Goal: Task Accomplishment & Management: Manage account settings

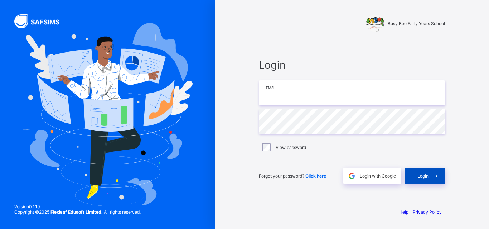
type input "**********"
click at [416, 176] on div "Login" at bounding box center [425, 176] width 40 height 16
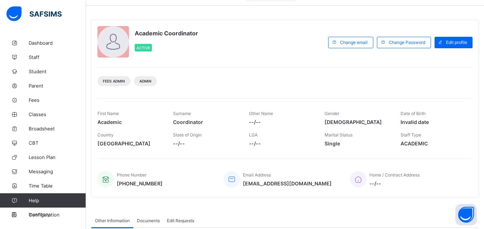
scroll to position [15, 0]
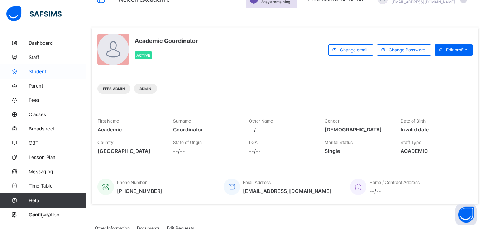
click at [38, 72] on span "Student" at bounding box center [57, 72] width 57 height 6
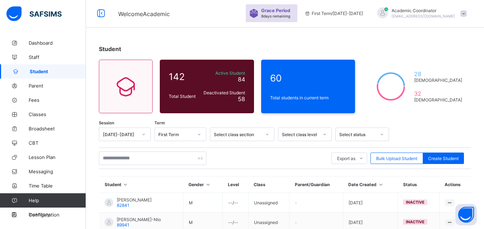
scroll to position [3, 0]
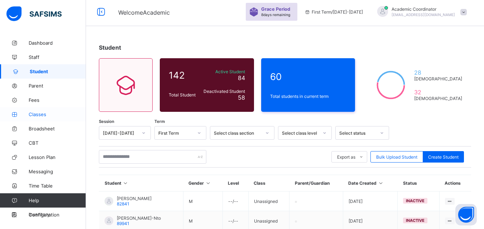
click at [35, 115] on span "Classes" at bounding box center [57, 115] width 57 height 6
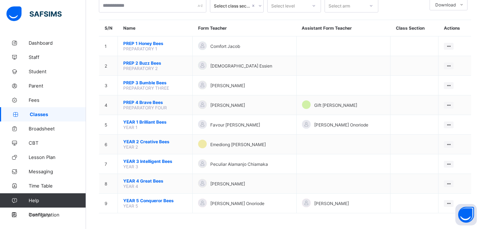
scroll to position [50, 0]
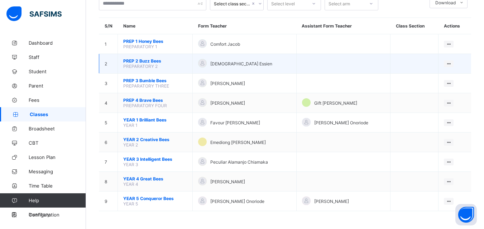
click at [155, 65] on span "PREPARATORY 2" at bounding box center [140, 66] width 34 height 5
click at [417, 77] on div "View Class" at bounding box center [429, 77] width 41 height 7
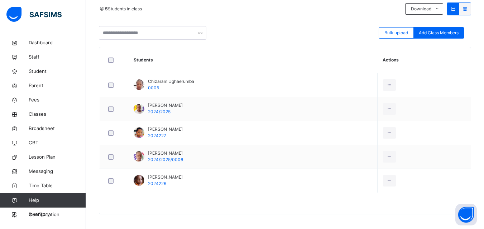
scroll to position [164, 0]
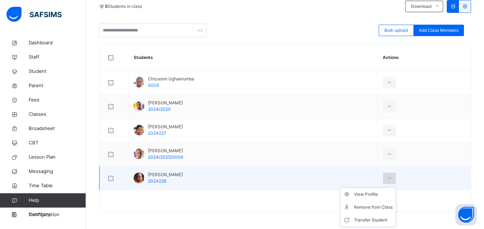
click at [392, 176] on icon at bounding box center [389, 178] width 6 height 6
click at [392, 179] on icon at bounding box center [389, 178] width 6 height 6
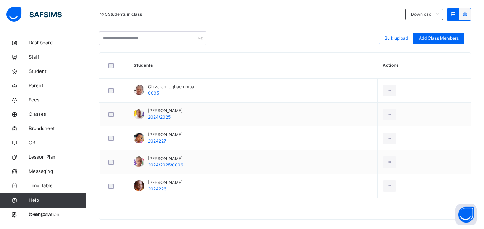
scroll to position [164, 0]
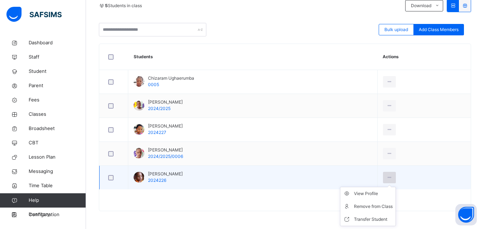
click at [392, 179] on icon at bounding box center [389, 178] width 6 height 6
click at [382, 197] on div "View Profile" at bounding box center [373, 193] width 39 height 7
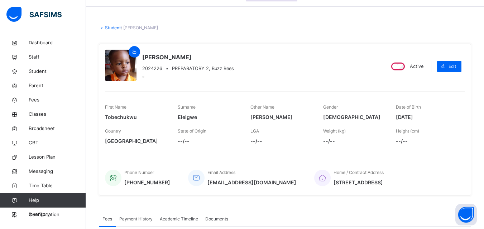
scroll to position [21, 0]
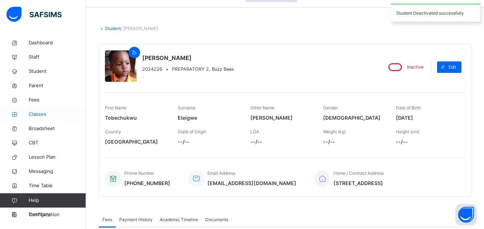
click at [36, 117] on span "Classes" at bounding box center [57, 114] width 57 height 7
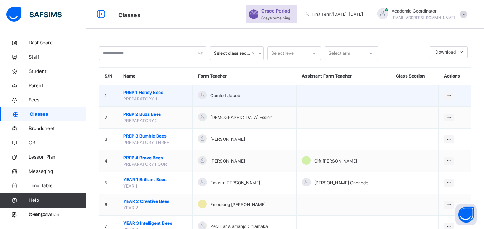
click at [170, 93] on span "PREP 1 Honey Bees" at bounding box center [155, 92] width 64 height 6
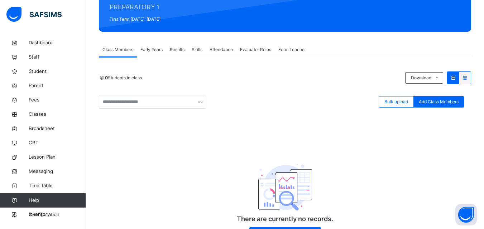
scroll to position [91, 0]
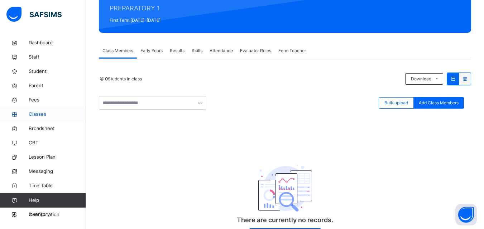
click at [34, 115] on span "Classes" at bounding box center [57, 114] width 57 height 7
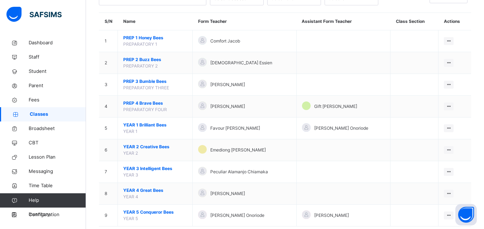
scroll to position [56, 0]
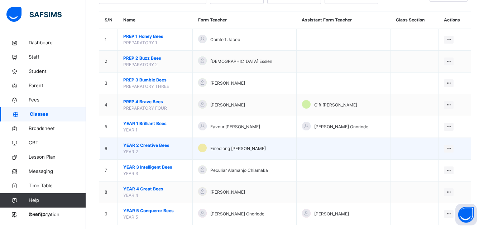
click at [180, 151] on td "YEAR 2 Creative Bees YEAR 2" at bounding box center [155, 149] width 75 height 22
click at [167, 145] on span "YEAR 2 Creative Bees" at bounding box center [155, 145] width 64 height 6
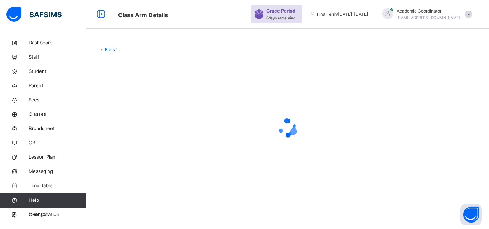
click at [167, 145] on div at bounding box center [287, 128] width 377 height 136
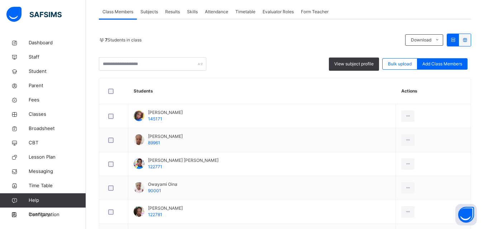
scroll to position [141, 0]
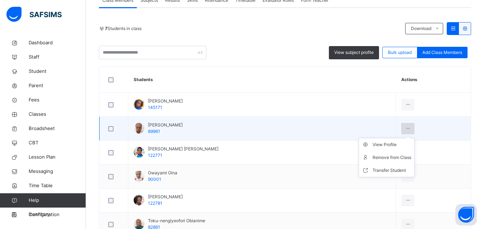
click at [405, 127] on icon at bounding box center [408, 129] width 6 height 6
click at [405, 126] on icon at bounding box center [408, 129] width 6 height 6
click at [228, 124] on td "Ivy Eleigwe 89961" at bounding box center [261, 129] width 267 height 24
click at [182, 130] on td "Ivy Eleigwe 89961" at bounding box center [261, 129] width 267 height 24
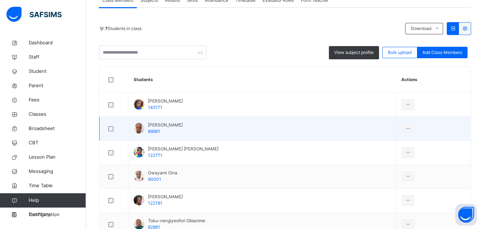
click at [182, 130] on td "Ivy Eleigwe 89961" at bounding box center [261, 129] width 267 height 24
click at [271, 129] on td "Ivy Eleigwe 89961" at bounding box center [261, 129] width 267 height 24
click at [405, 128] on icon at bounding box center [408, 129] width 6 height 6
click at [381, 143] on div "View Profile" at bounding box center [391, 144] width 39 height 7
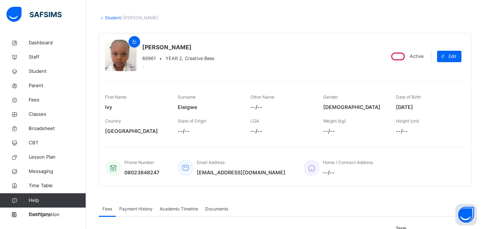
scroll to position [21, 0]
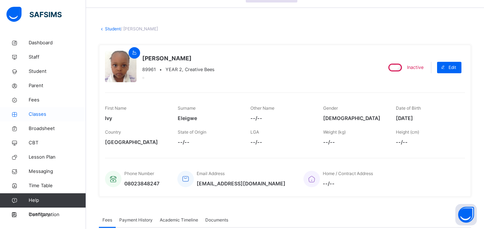
click at [40, 115] on span "Classes" at bounding box center [57, 114] width 57 height 7
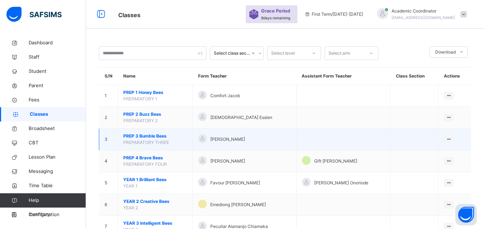
click at [154, 138] on span "PREP 3 Bumble Bees" at bounding box center [155, 136] width 64 height 6
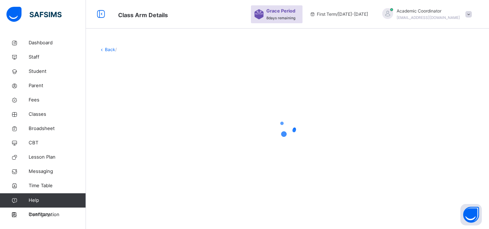
click at [154, 138] on div at bounding box center [287, 128] width 377 height 29
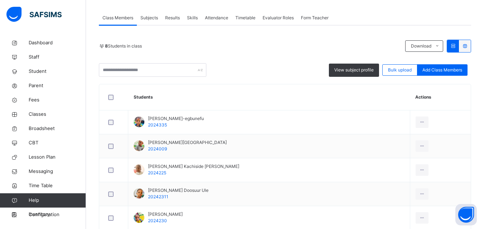
scroll to position [122, 0]
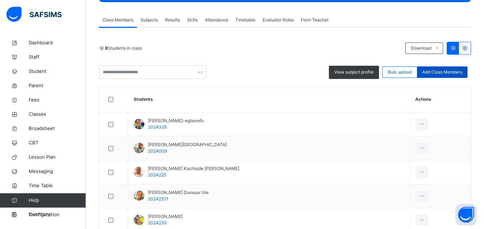
click at [450, 70] on span "Add Class Members" at bounding box center [442, 72] width 40 height 6
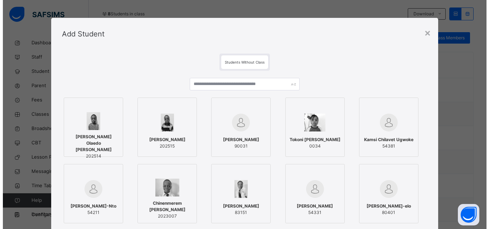
scroll to position [159, 0]
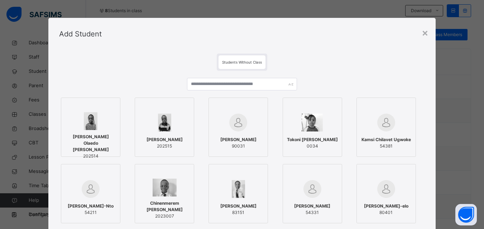
click at [415, 132] on label "Kamsi Chilavet Ugwoke 54381" at bounding box center [385, 127] width 59 height 59
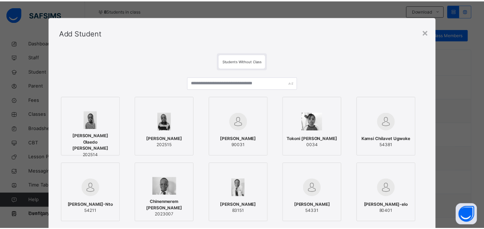
scroll to position [0, 0]
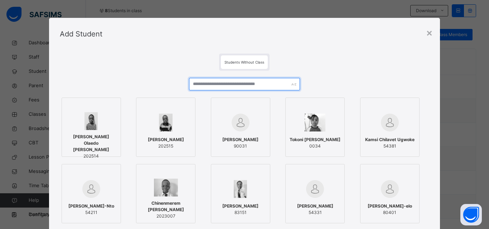
click at [273, 82] on input "text" at bounding box center [244, 84] width 111 height 13
type input "*"
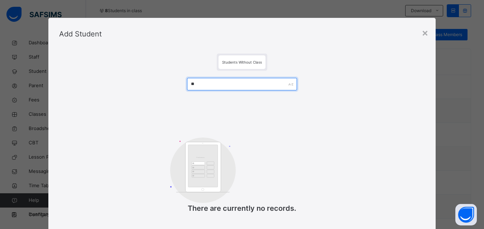
type input "*"
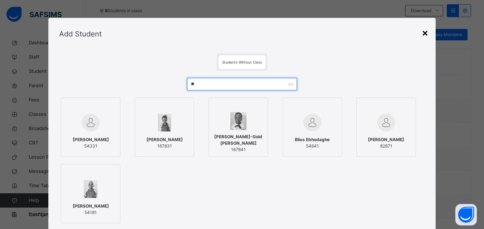
type input "**"
click at [425, 31] on div "×" at bounding box center [424, 32] width 7 height 15
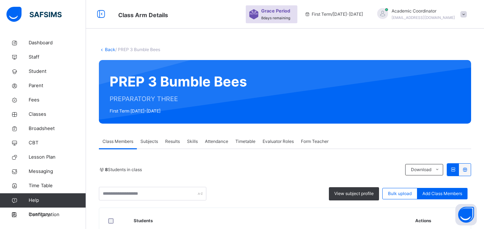
click at [466, 15] on span at bounding box center [463, 14] width 6 height 6
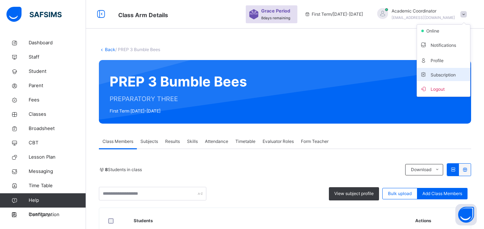
click at [445, 76] on span "Subscription" at bounding box center [438, 74] width 36 height 5
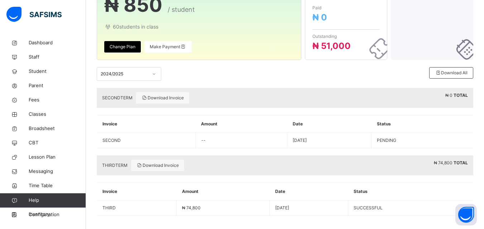
scroll to position [83, 0]
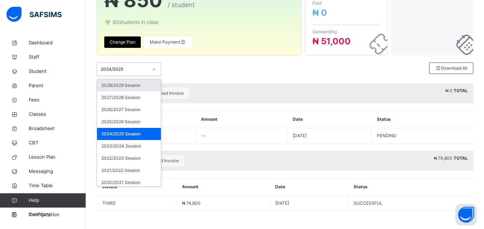
click at [154, 68] on icon at bounding box center [154, 69] width 4 height 7
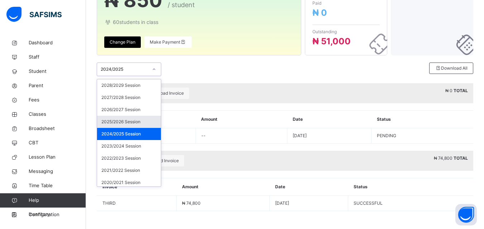
click at [142, 121] on div "2025/2026 Session" at bounding box center [129, 122] width 64 height 12
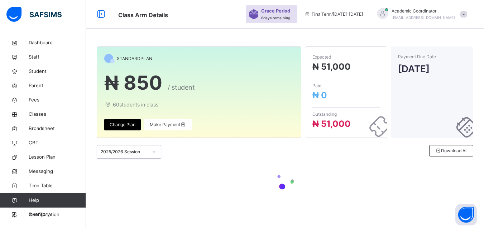
scroll to position [0, 0]
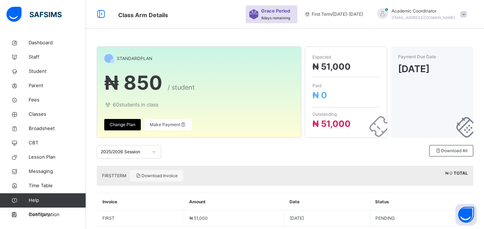
click at [334, 64] on span "₦ 51,000" at bounding box center [331, 67] width 38 height 10
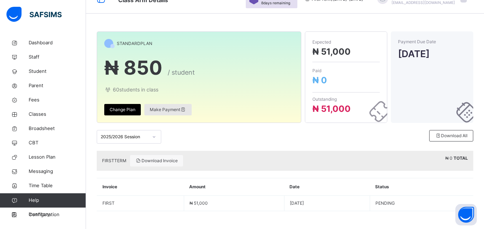
click at [166, 109] on span "Make Payment" at bounding box center [168, 110] width 37 height 6
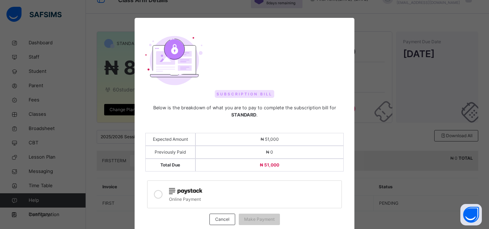
click at [268, 138] on span "₦ 51,000" at bounding box center [270, 139] width 18 height 5
click at [290, 144] on div "₦ 51,000" at bounding box center [269, 139] width 149 height 13
drag, startPoint x: 262, startPoint y: 155, endPoint x: 228, endPoint y: 173, distance: 38.3
click at [228, 173] on div "Expected Amount ₦ 51,000 Previously Paid ₦ 0 Total Due ₦ 51,000" at bounding box center [244, 152] width 199 height 53
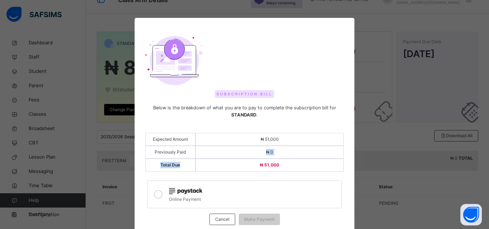
click at [228, 173] on div "Expected Amount ₦ 51,000 Previously Paid ₦ 0 Total Due ₦ 51,000" at bounding box center [244, 152] width 199 height 53
click at [157, 195] on icon at bounding box center [158, 194] width 9 height 9
click at [353, 154] on div "Subscription Bill Below is the breakdown of what you are to pay to complete the…" at bounding box center [244, 114] width 489 height 229
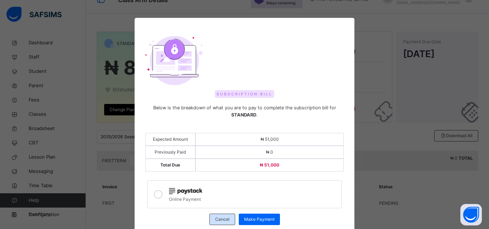
click at [225, 218] on span "Cancel" at bounding box center [222, 220] width 14 height 6
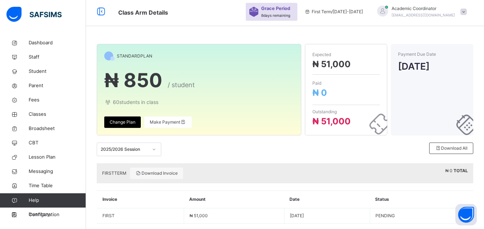
scroll to position [0, 0]
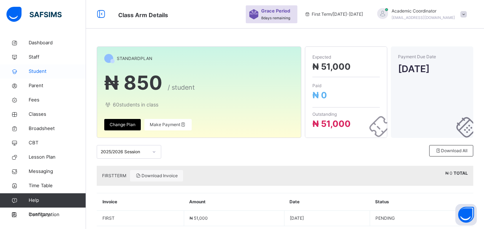
click at [45, 70] on span "Student" at bounding box center [57, 71] width 57 height 7
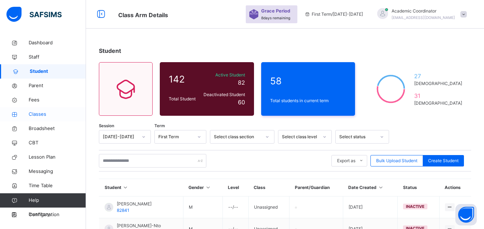
click at [46, 117] on span "Classes" at bounding box center [57, 114] width 57 height 7
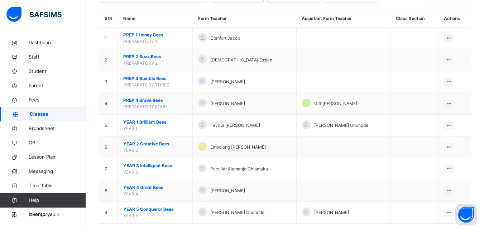
scroll to position [70, 0]
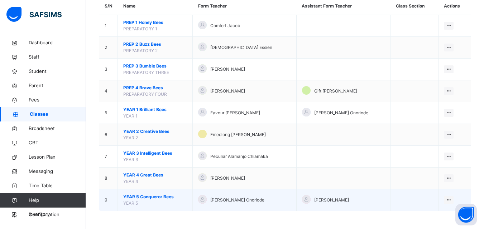
click at [150, 198] on span "YEAR 5 Conqueror Bees" at bounding box center [155, 197] width 64 height 6
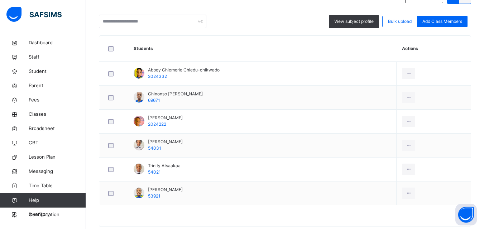
scroll to position [173, 0]
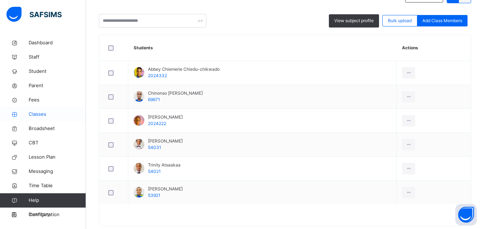
click at [39, 113] on span "Classes" at bounding box center [57, 114] width 57 height 7
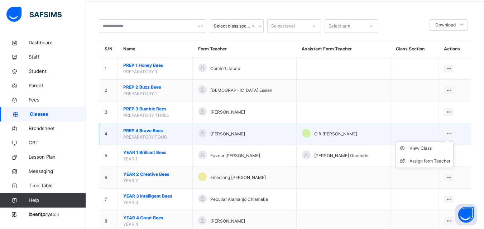
scroll to position [29, 0]
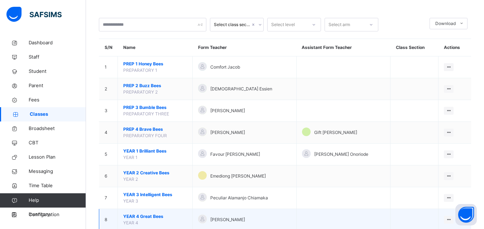
click at [154, 219] on span "YEAR 4 Great Bees" at bounding box center [155, 217] width 64 height 6
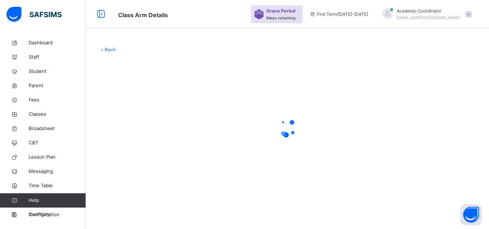
click at [154, 219] on div "Back /" at bounding box center [287, 114] width 403 height 229
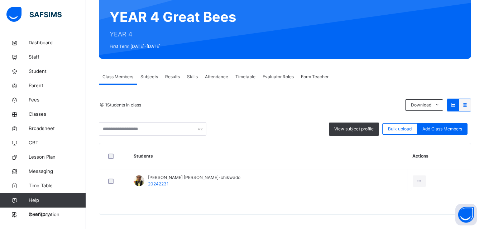
scroll to position [68, 0]
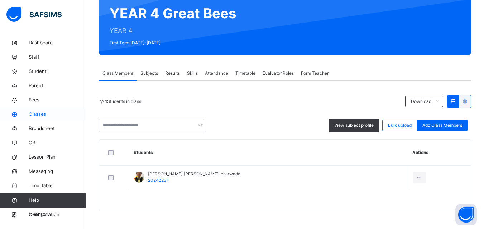
click at [37, 113] on span "Classes" at bounding box center [57, 114] width 57 height 7
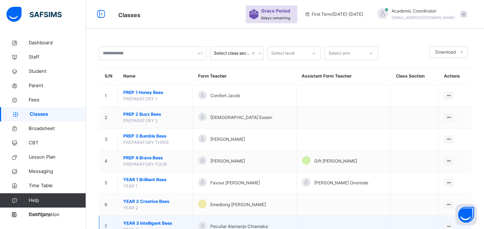
click at [146, 224] on span "YEAR 3 Intelligent Bees" at bounding box center [155, 224] width 64 height 6
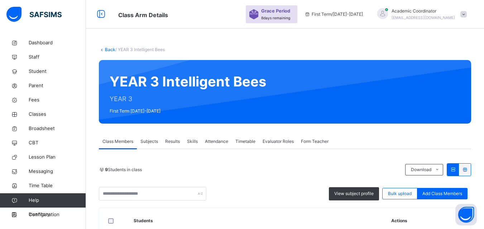
click at [238, 199] on div "View subject profile Bulk upload Add Class Members" at bounding box center [285, 194] width 372 height 14
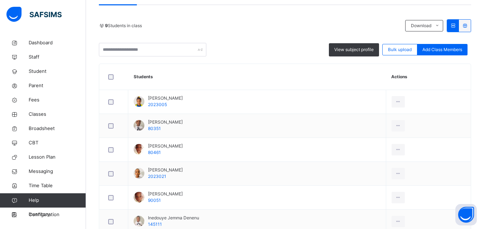
scroll to position [143, 0]
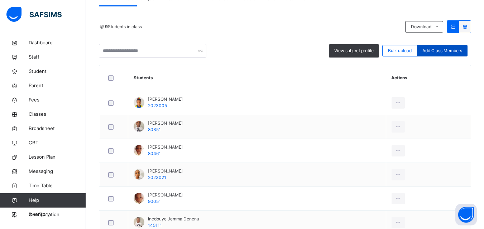
click at [447, 52] on span "Add Class Members" at bounding box center [442, 51] width 40 height 6
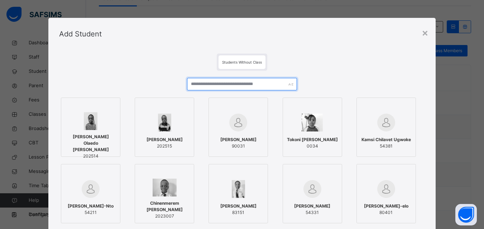
click at [234, 80] on input "text" at bounding box center [242, 84] width 110 height 13
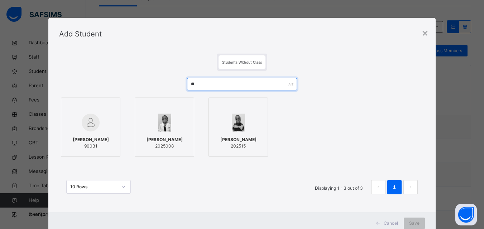
type input "**"
click at [157, 139] on span "[PERSON_NAME]" at bounding box center [164, 140] width 36 height 6
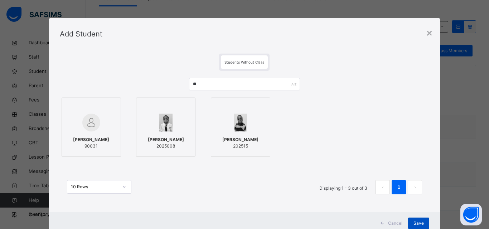
click at [417, 221] on span "Save" at bounding box center [418, 224] width 10 height 6
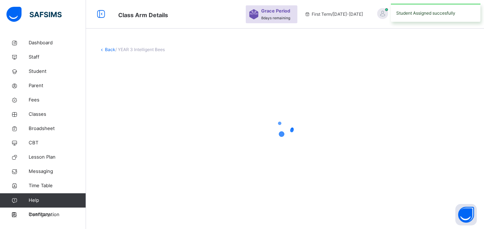
scroll to position [0, 0]
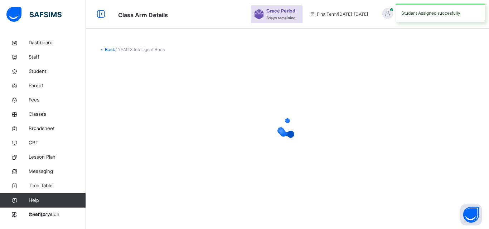
click at [417, 221] on div "Back / YEAR 3 Intelligent Bees" at bounding box center [287, 114] width 403 height 229
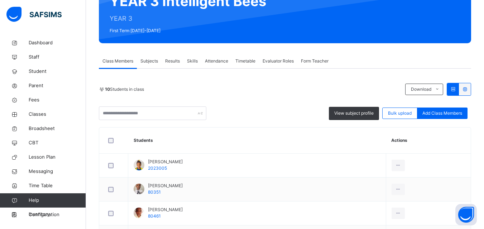
scroll to position [79, 0]
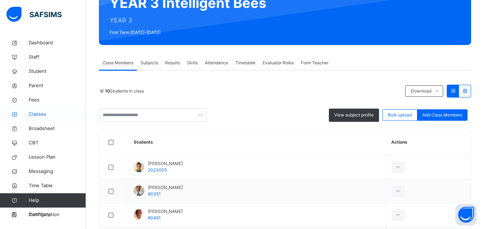
click at [38, 113] on span "Classes" at bounding box center [57, 114] width 57 height 7
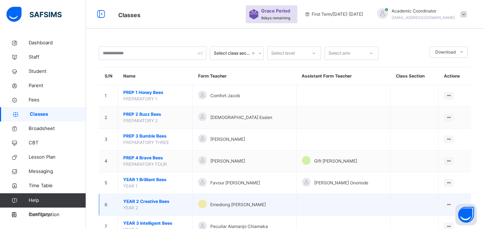
click at [136, 203] on span "YEAR 2 Creative Bees" at bounding box center [155, 202] width 64 height 6
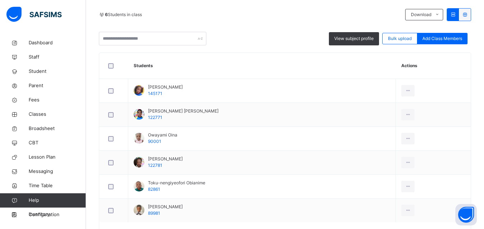
scroll to position [155, 0]
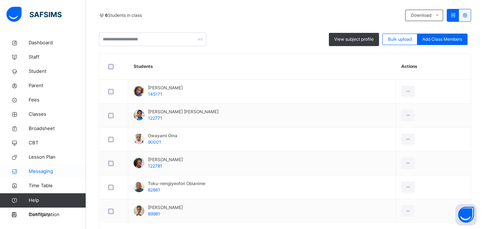
click at [37, 171] on span "Messaging" at bounding box center [57, 171] width 57 height 7
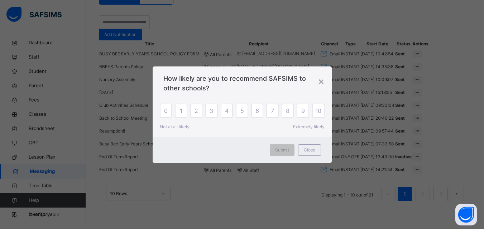
scroll to position [81, 0]
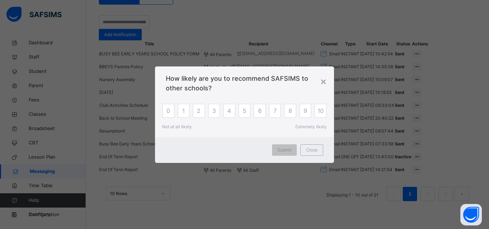
drag, startPoint x: 487, startPoint y: 86, endPoint x: 470, endPoint y: 135, distance: 52.6
click at [485, 134] on html "Messaging Grace Period 8 days remaining First Term / 2025-2026 Academic Coordin…" at bounding box center [244, 86] width 489 height 286
click at [326, 80] on div "×" at bounding box center [323, 81] width 7 height 15
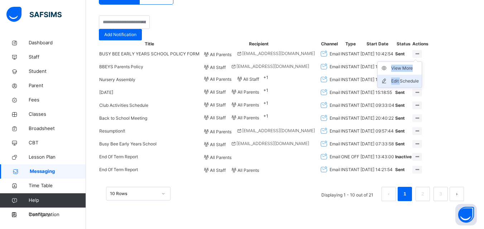
drag, startPoint x: 459, startPoint y: 48, endPoint x: 444, endPoint y: 73, distance: 29.0
click at [422, 58] on div "View More Edit Schedule" at bounding box center [417, 54] width 10 height 8
click at [418, 78] on div "Edit Schedule" at bounding box center [405, 81] width 28 height 7
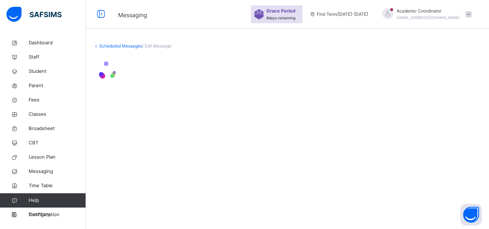
select select "**"
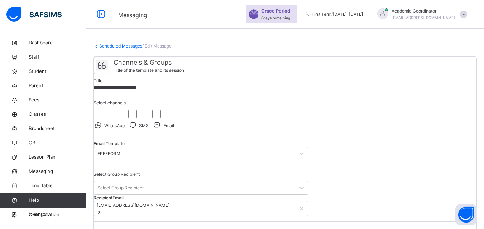
click at [152, 46] on span "/ Edit Message" at bounding box center [156, 45] width 29 height 5
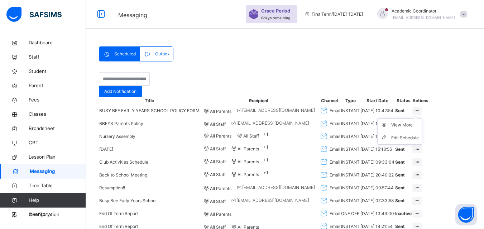
click at [422, 131] on ul "View More Edit Schedule" at bounding box center [399, 131] width 45 height 26
click at [418, 129] on div "View More" at bounding box center [405, 125] width 28 height 7
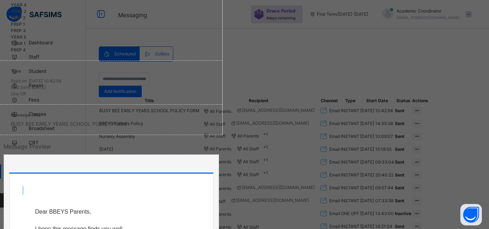
scroll to position [274, 0]
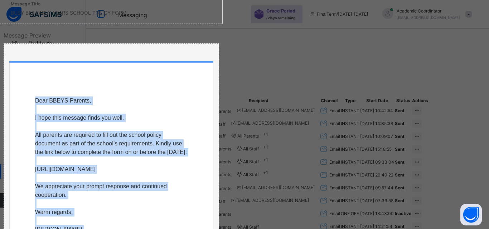
drag, startPoint x: 251, startPoint y: 113, endPoint x: 365, endPoint y: 36, distance: 137.7
click at [213, 63] on div "Dear BBEYS Parents, I hope this message finds you well. All parents are require…" at bounding box center [111, 170] width 203 height 214
copy p "Dear BBEYS Parents, I hope this message finds you well. All parents are require…"
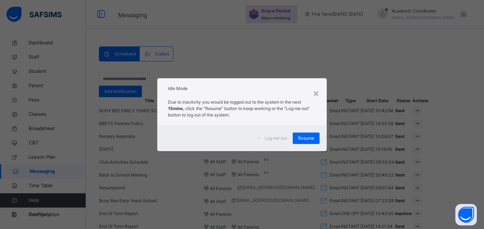
click at [388, 200] on div "× Idle Mode Due to inactivity you would be logged out to the system in the next…" at bounding box center [242, 114] width 484 height 229
click at [319, 96] on div "×" at bounding box center [316, 93] width 7 height 15
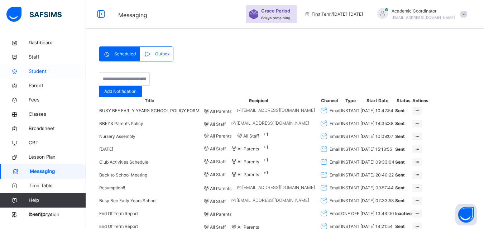
click at [39, 71] on span "Student" at bounding box center [57, 71] width 57 height 7
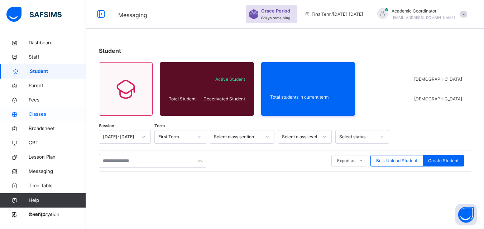
click at [44, 113] on span "Classes" at bounding box center [57, 114] width 57 height 7
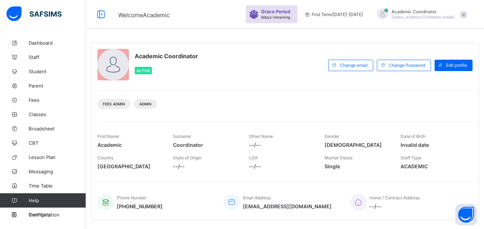
click at [455, 13] on span "Academic Coordinator" at bounding box center [422, 11] width 63 height 5
click at [444, 67] on li "Subscription" at bounding box center [443, 70] width 53 height 12
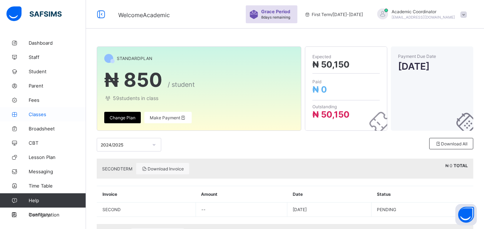
click at [43, 116] on span "Classes" at bounding box center [57, 115] width 57 height 6
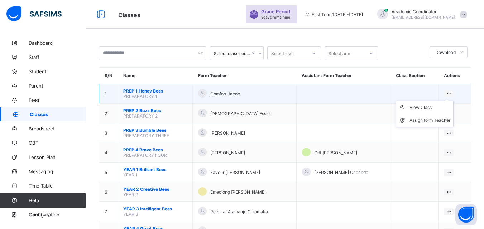
click at [451, 93] on icon at bounding box center [448, 93] width 6 height 5
click at [416, 107] on div "View Class" at bounding box center [429, 107] width 41 height 7
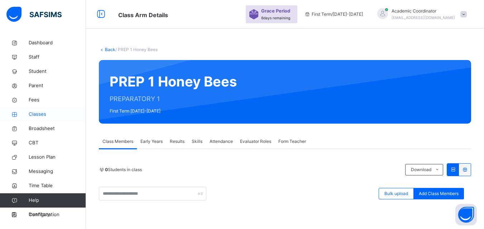
click at [41, 115] on span "Classes" at bounding box center [57, 114] width 57 height 7
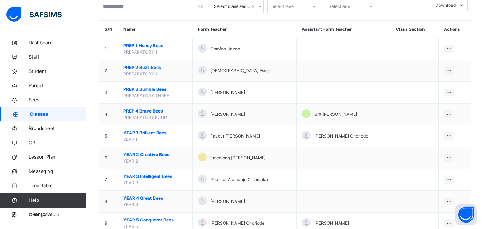
scroll to position [48, 0]
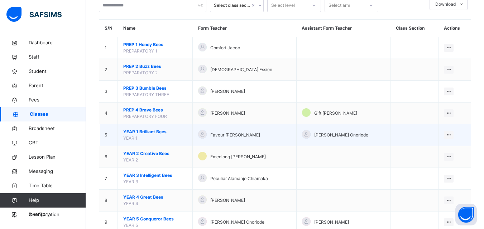
click at [147, 132] on span "YEAR 1 Brilliant Bees" at bounding box center [155, 132] width 64 height 6
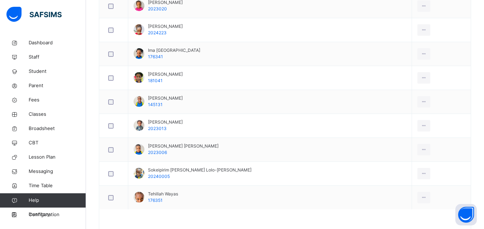
scroll to position [362, 0]
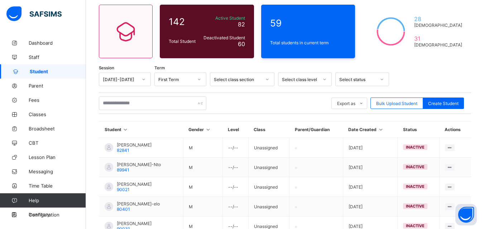
scroll to position [55, 0]
